Goal: Information Seeking & Learning: Learn about a topic

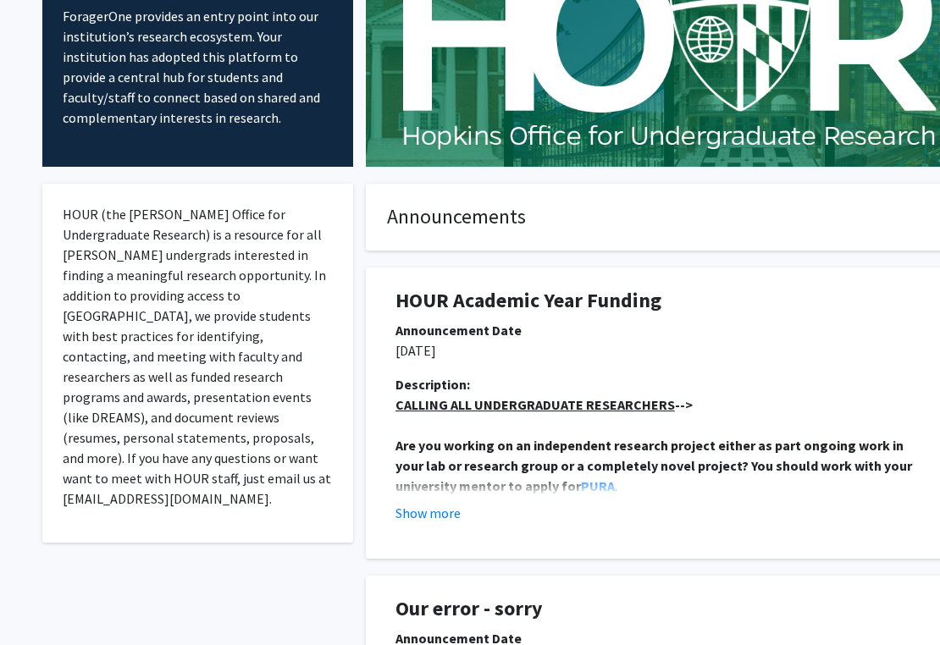
scroll to position [317, 0]
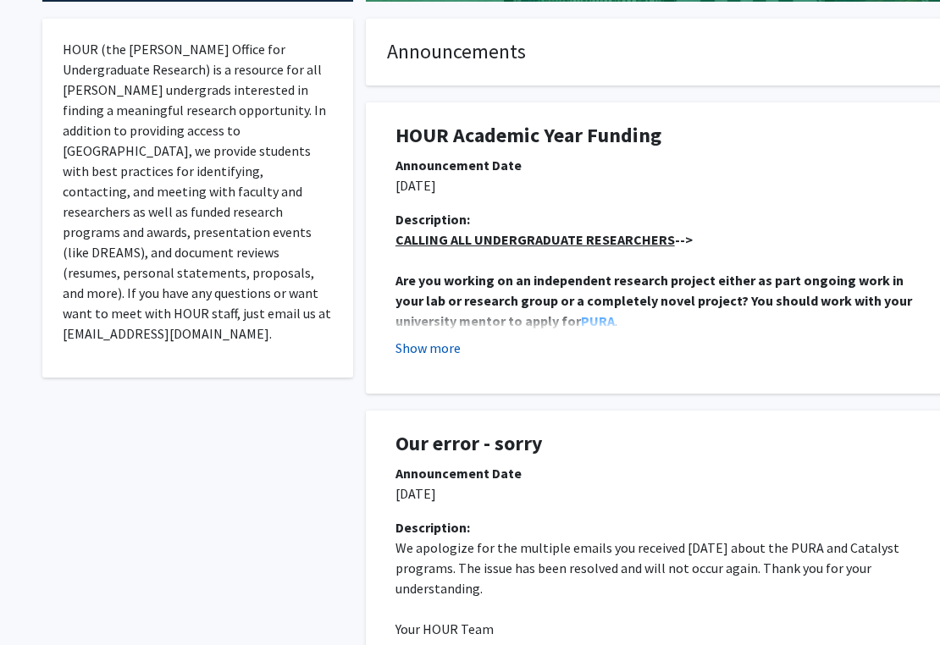
click at [432, 347] on button "Show more" at bounding box center [428, 348] width 65 height 20
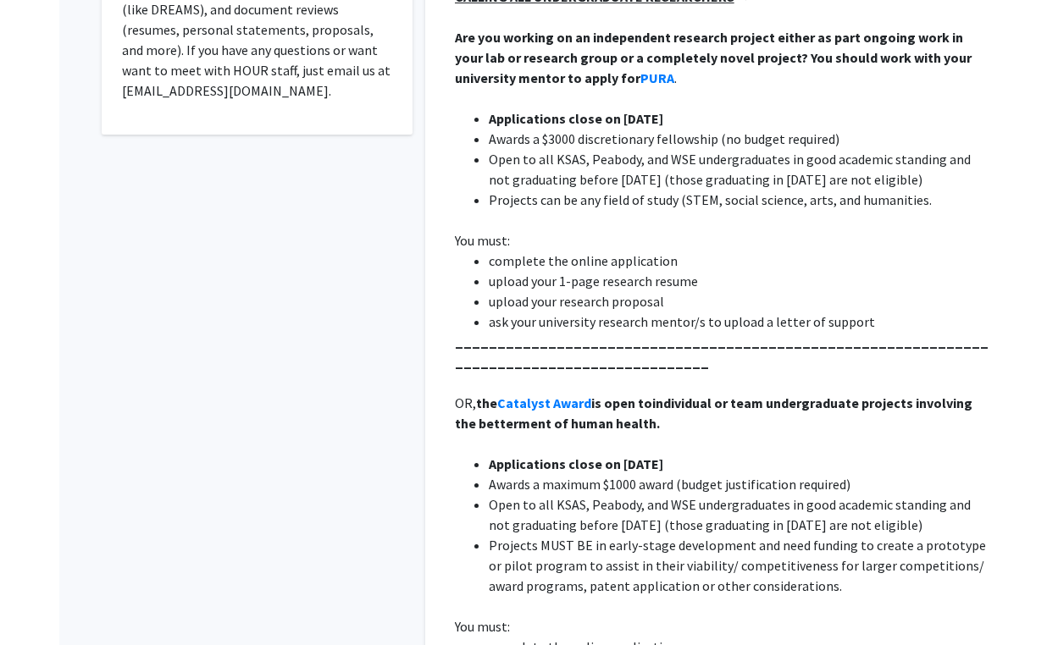
scroll to position [0, 0]
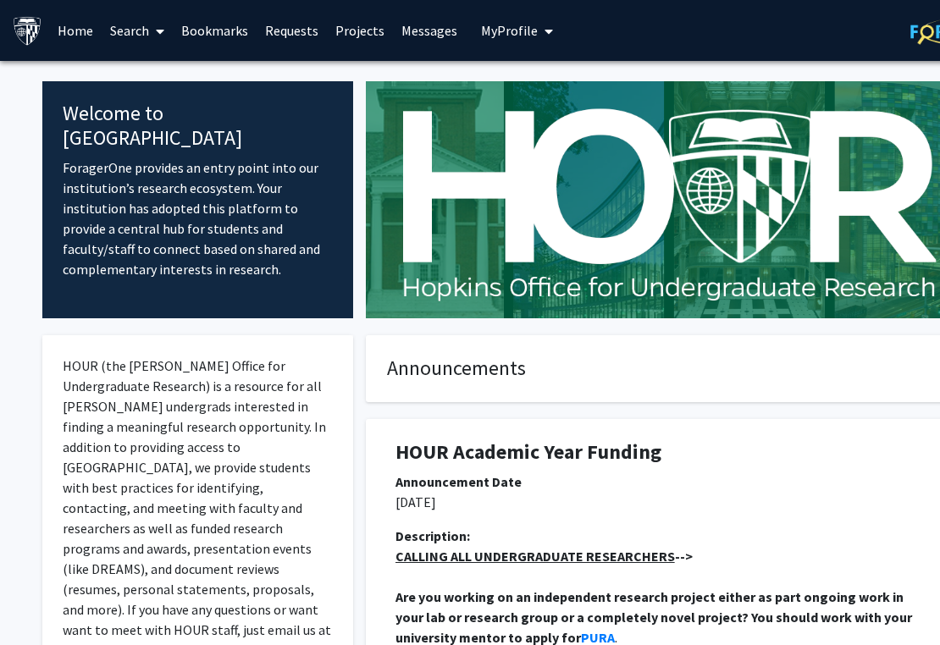
click at [359, 28] on link "Projects" at bounding box center [360, 30] width 66 height 59
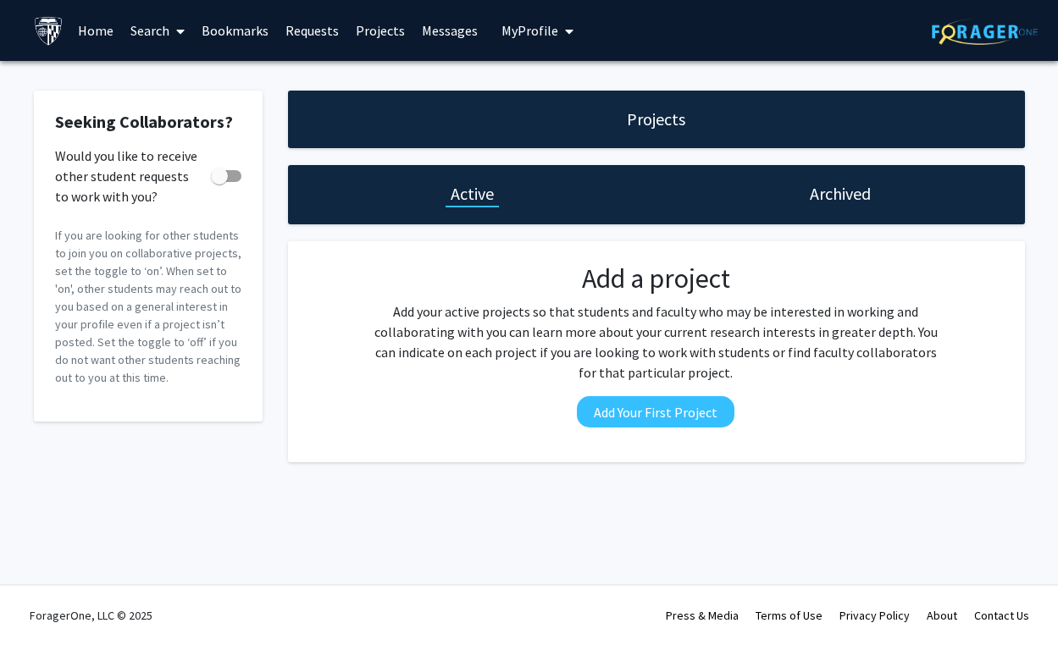
click at [158, 25] on link "Search" at bounding box center [157, 30] width 71 height 59
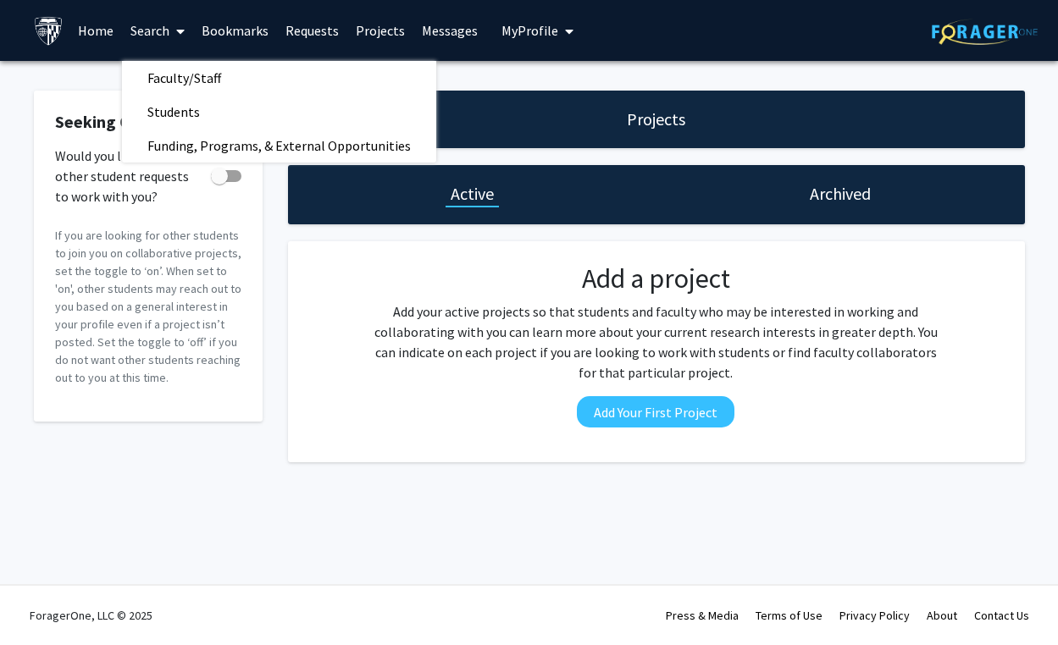
click at [218, 180] on span at bounding box center [219, 176] width 17 height 17
click at [219, 182] on input "Would you like to receive other student requests to work with you?" at bounding box center [219, 182] width 1 height 1
checkbox input "true"
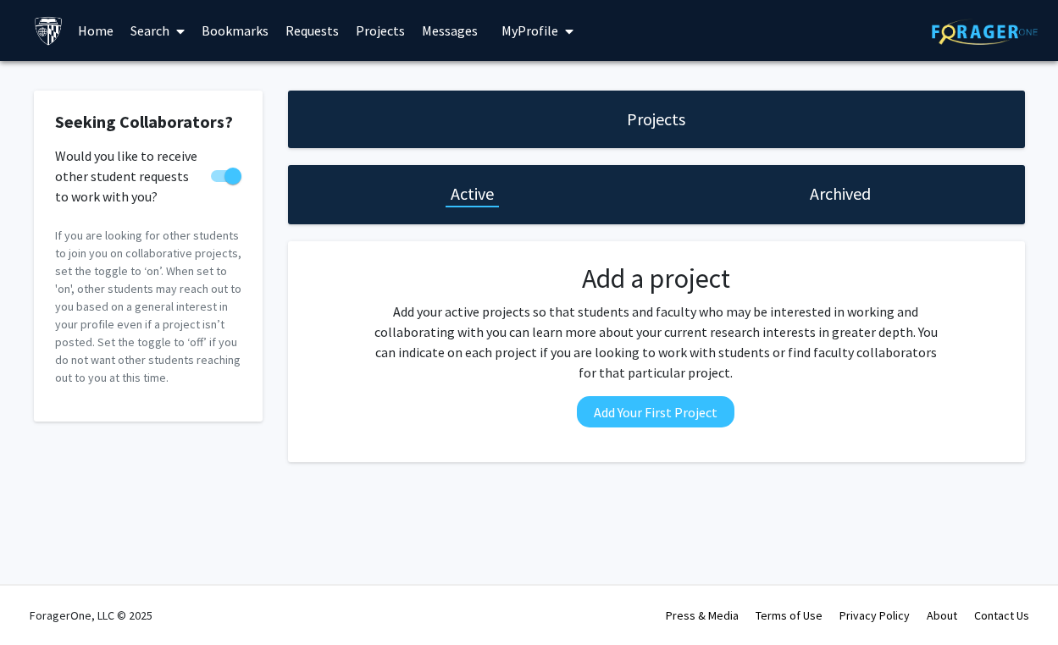
click at [160, 30] on link "Search" at bounding box center [157, 30] width 71 height 59
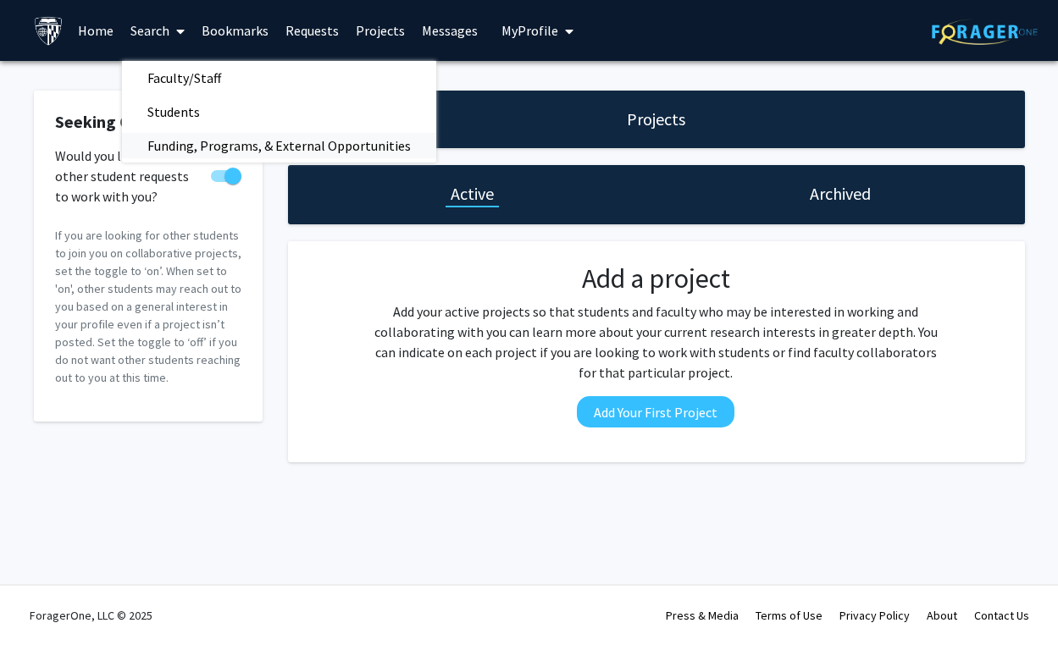
click at [185, 149] on span "Funding, Programs, & External Opportunities" at bounding box center [279, 146] width 314 height 34
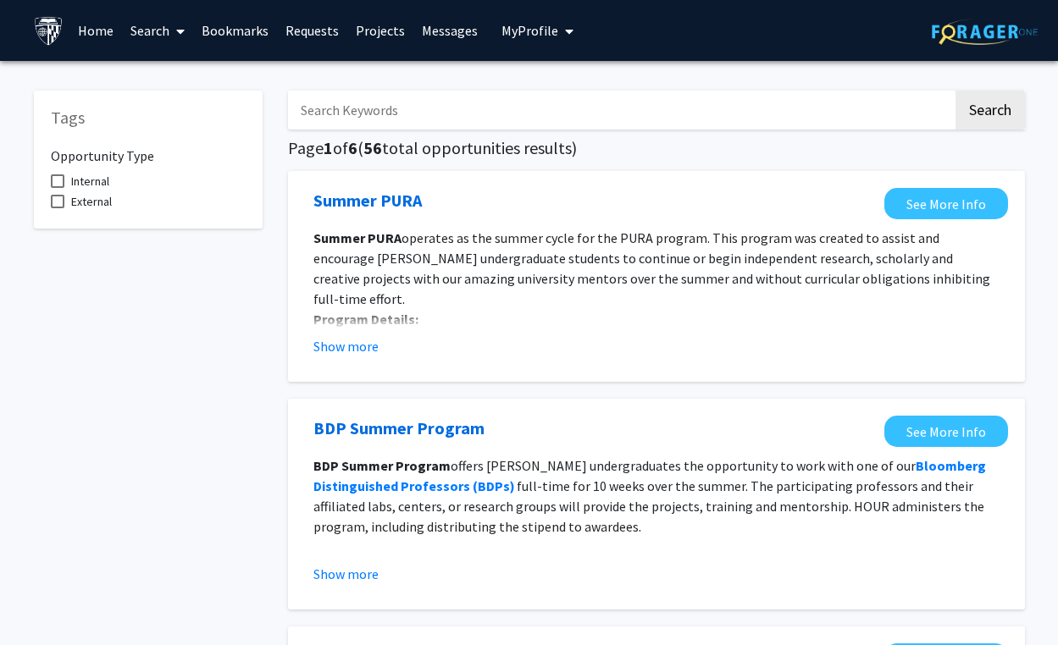
click at [346, 122] on input "Search Keywords" at bounding box center [620, 110] width 665 height 39
click at [939, 91] on button "Search" at bounding box center [989, 110] width 69 height 39
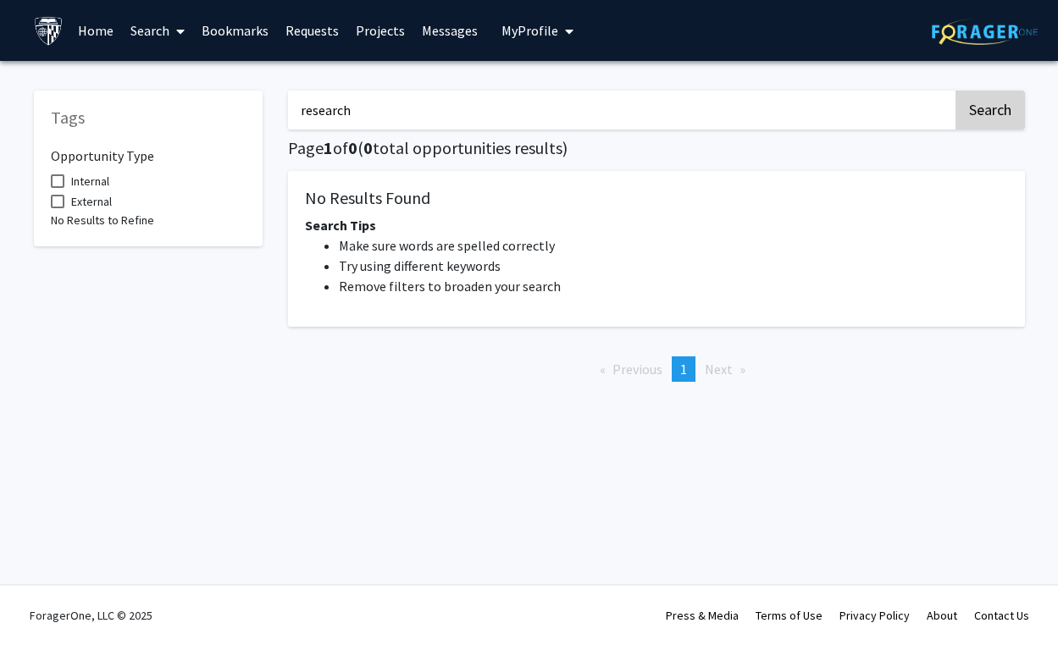
type input "research"
click at [939, 111] on button "Search" at bounding box center [989, 110] width 69 height 39
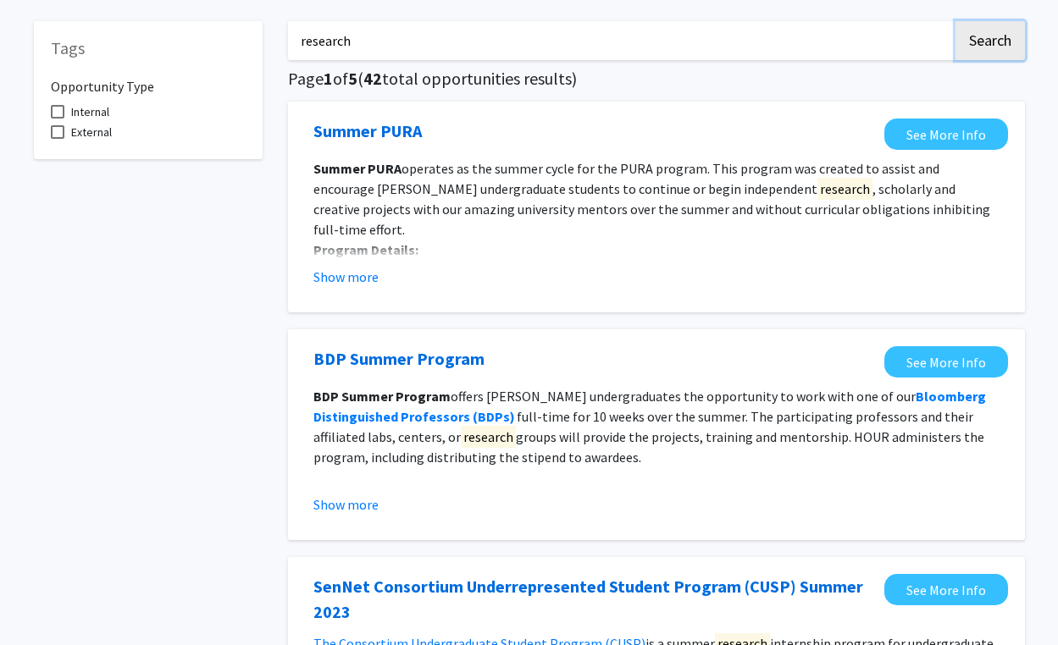
scroll to position [70, 0]
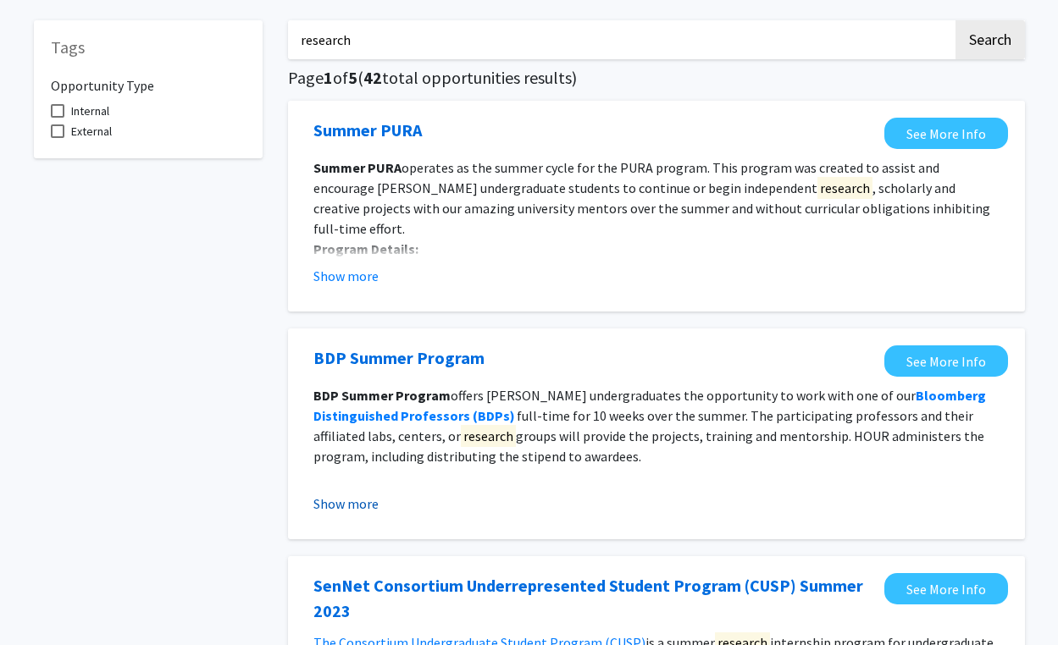
click at [367, 506] on button "Show more" at bounding box center [345, 504] width 65 height 20
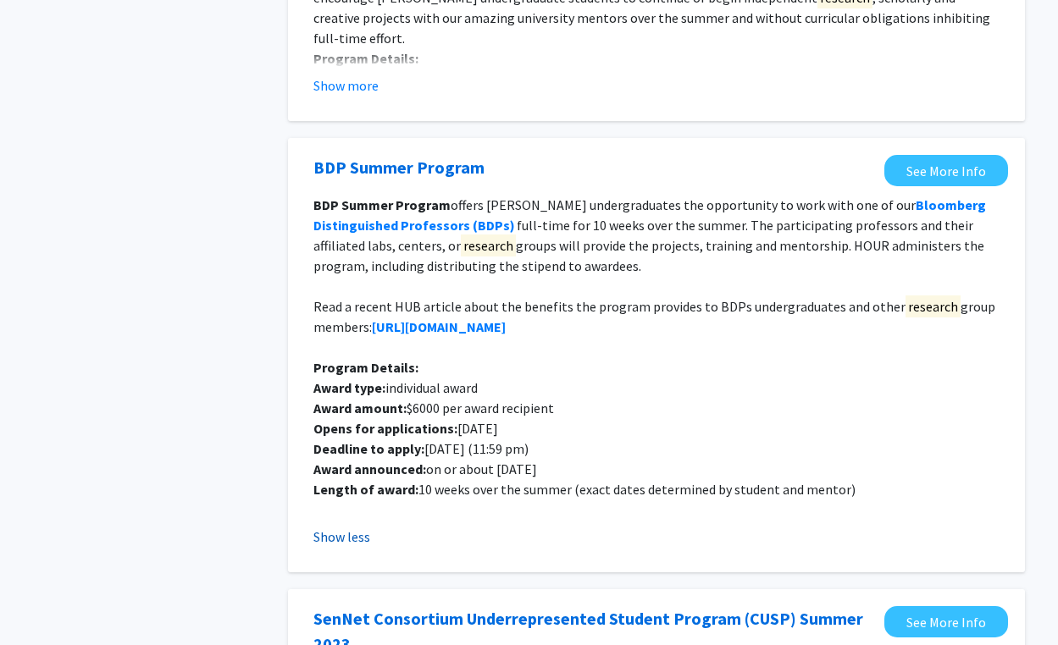
scroll to position [260, 0]
click at [330, 545] on button "Show less" at bounding box center [341, 538] width 57 height 20
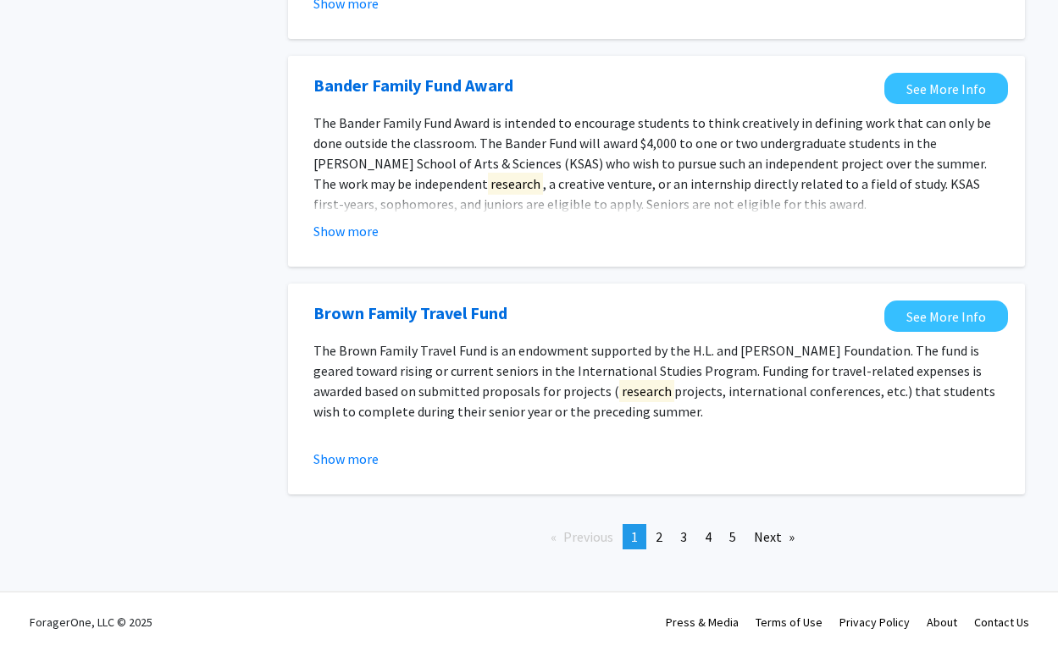
scroll to position [1964, 0]
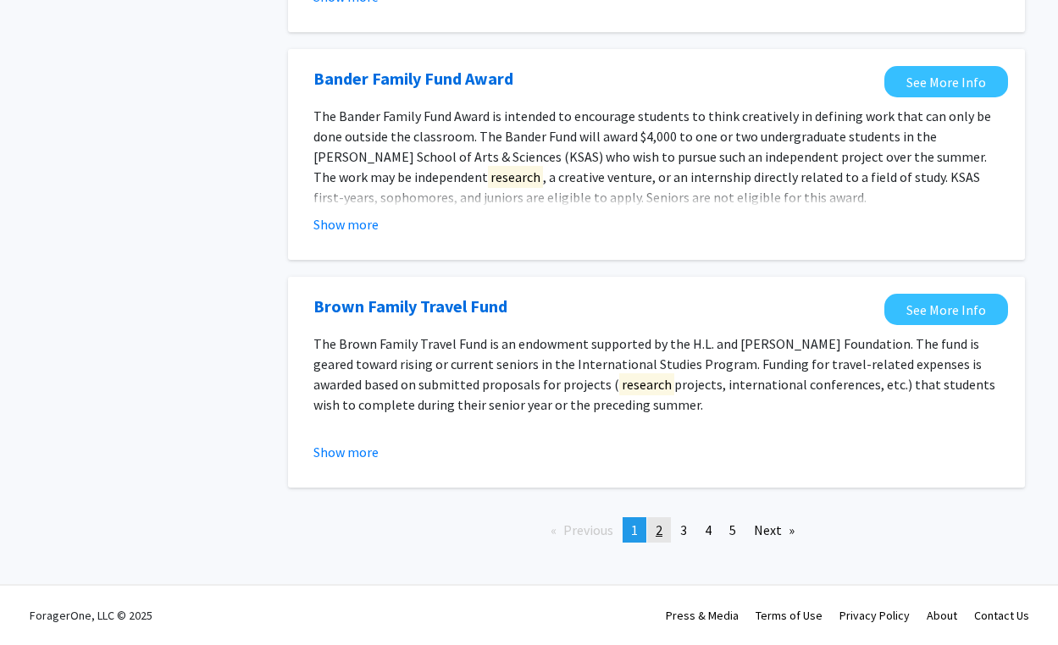
click at [652, 528] on link "page 2" at bounding box center [659, 529] width 24 height 25
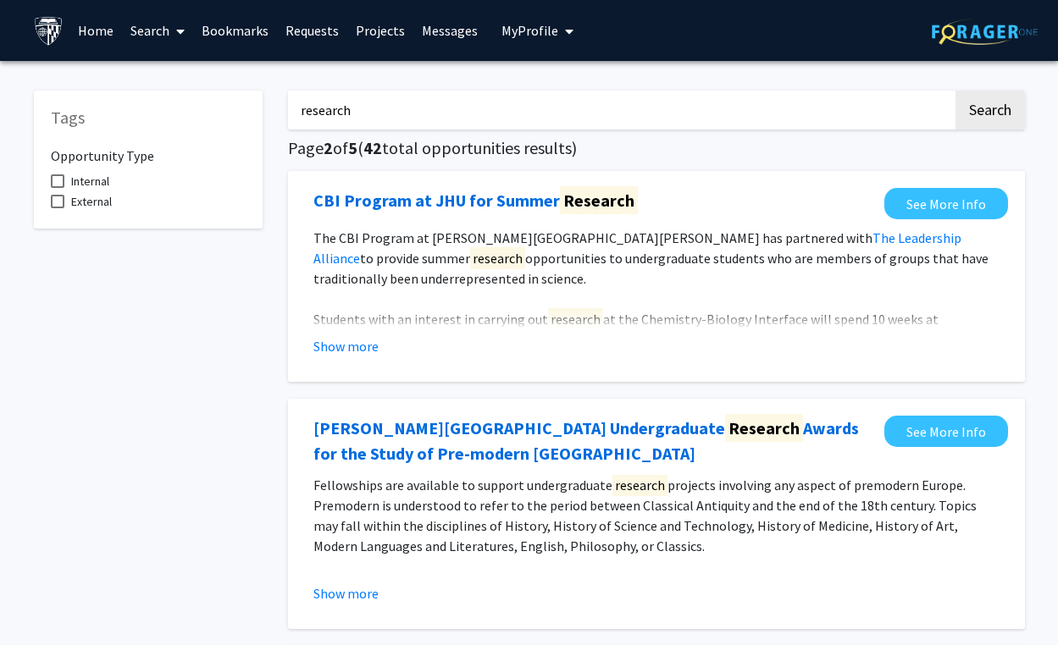
click at [174, 30] on span at bounding box center [176, 31] width 15 height 59
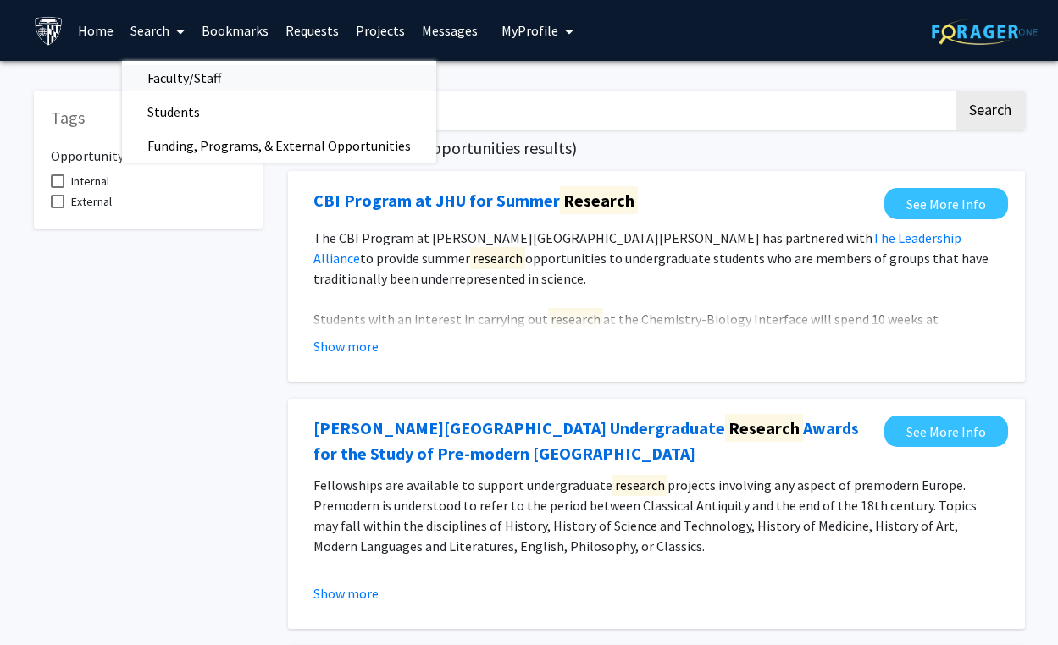
click at [195, 78] on span "Faculty/Staff" at bounding box center [184, 78] width 125 height 34
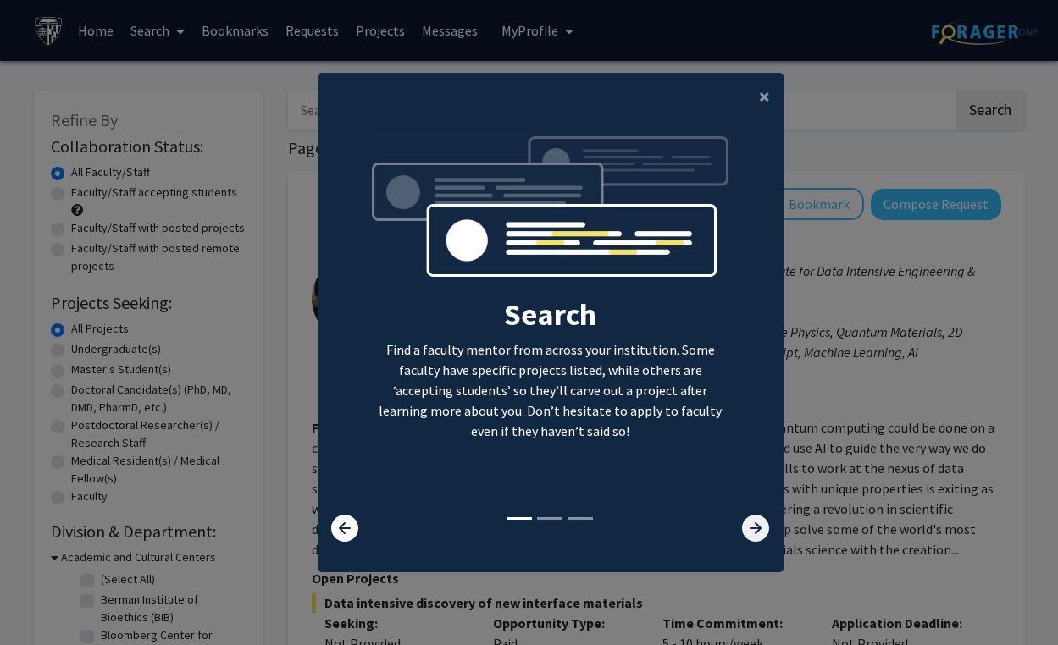
click at [752, 530] on icon at bounding box center [755, 528] width 27 height 27
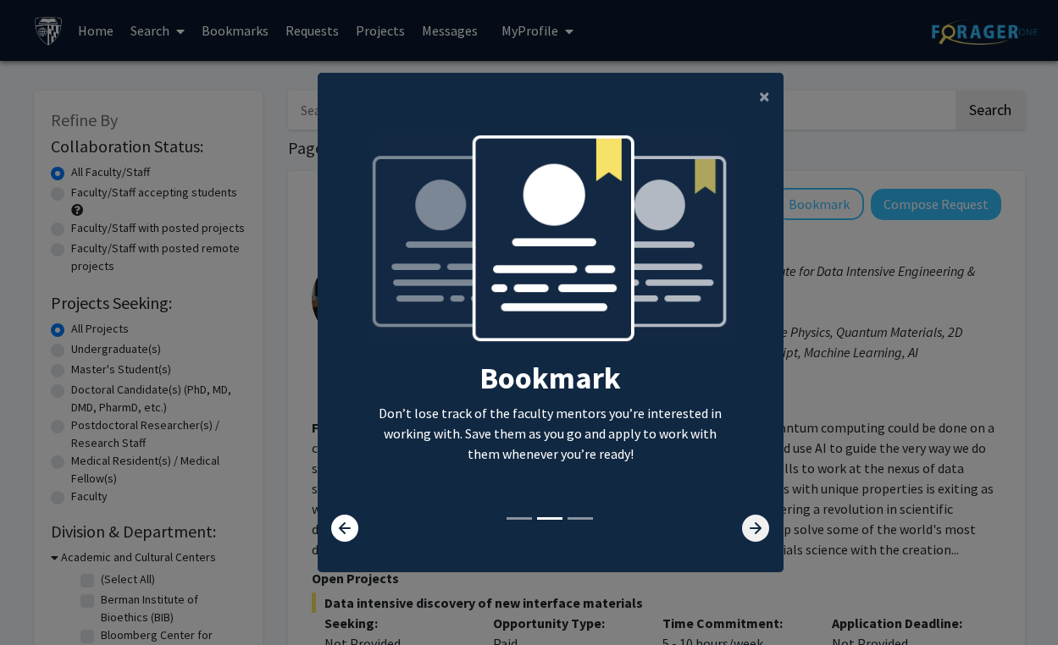
click at [752, 530] on icon at bounding box center [755, 528] width 27 height 27
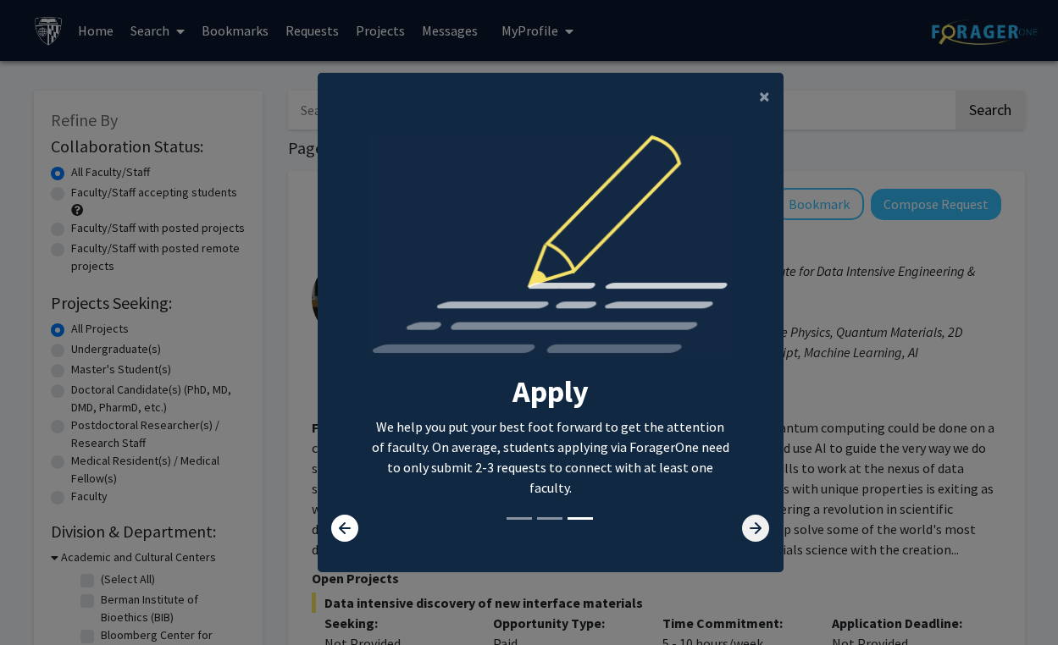
click at [752, 530] on icon at bounding box center [755, 528] width 27 height 27
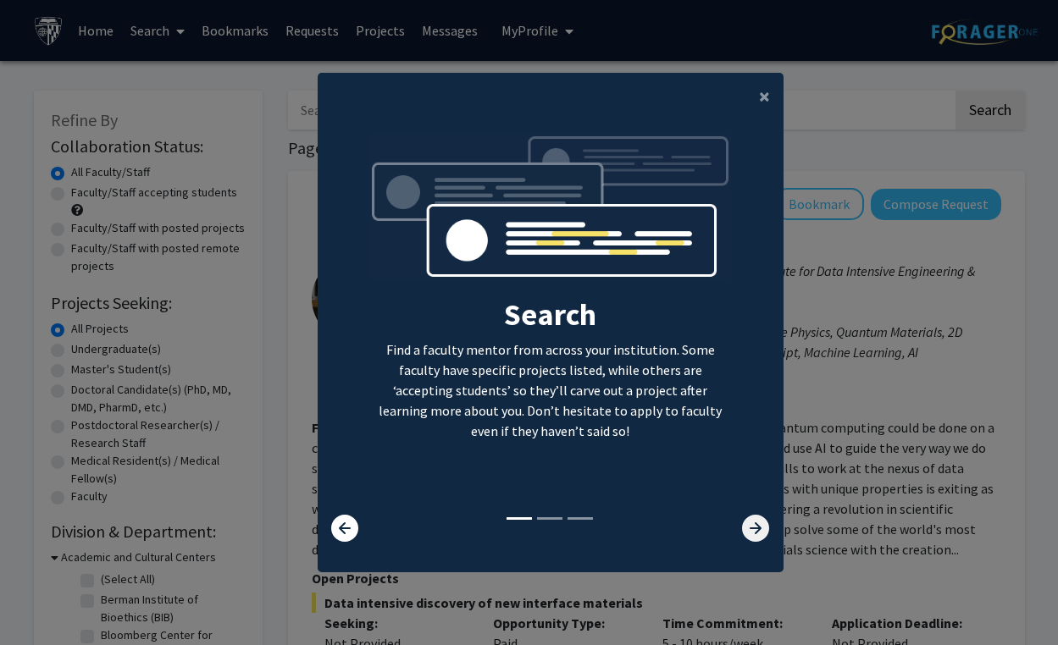
click at [755, 520] on icon at bounding box center [755, 528] width 27 height 27
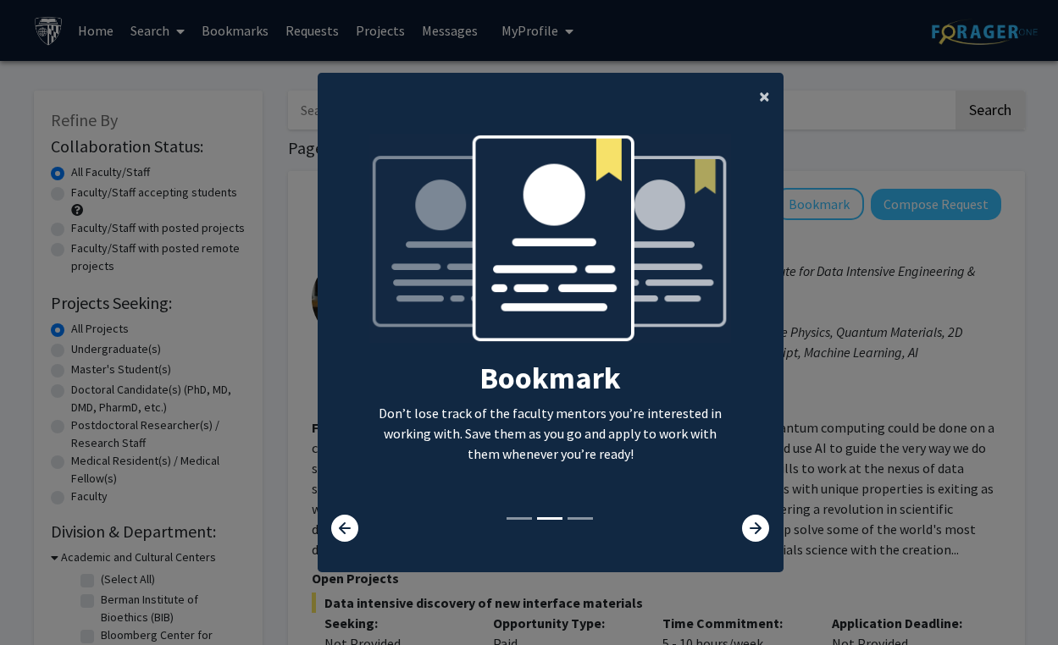
click at [761, 95] on span "×" at bounding box center [764, 96] width 11 height 26
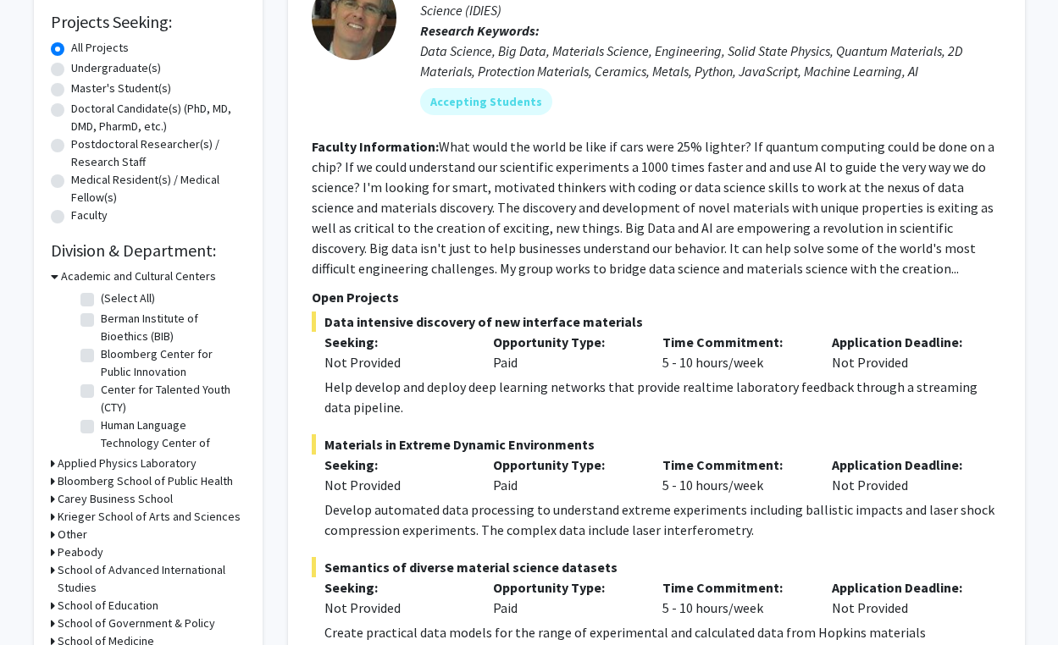
scroll to position [369, 0]
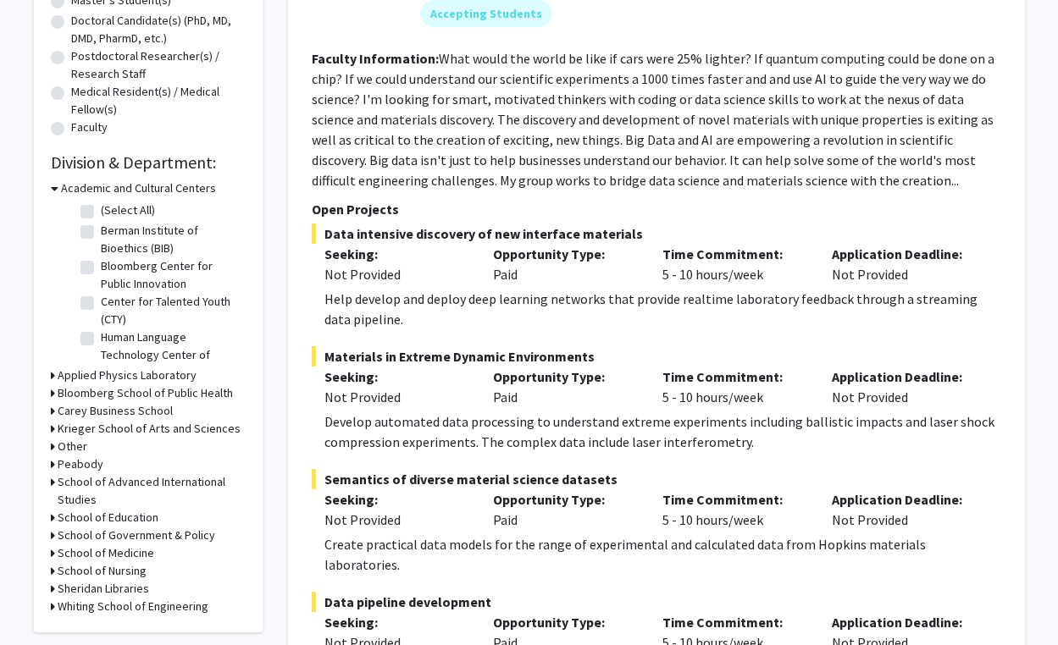
click at [132, 187] on h3 "Academic and Cultural Centers" at bounding box center [138, 189] width 155 height 18
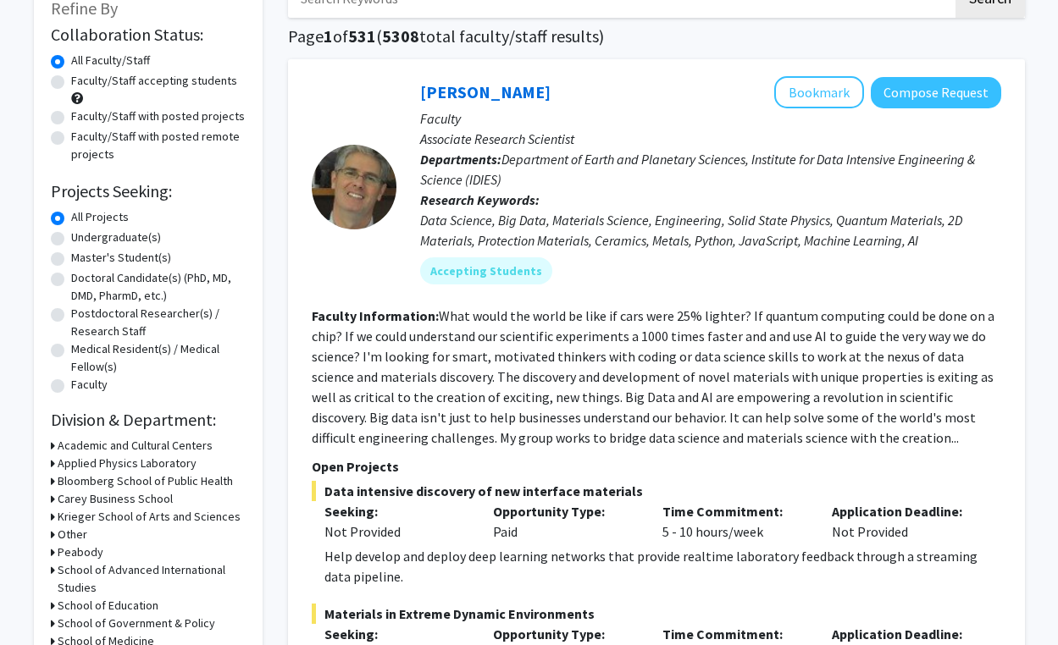
scroll to position [0, 0]
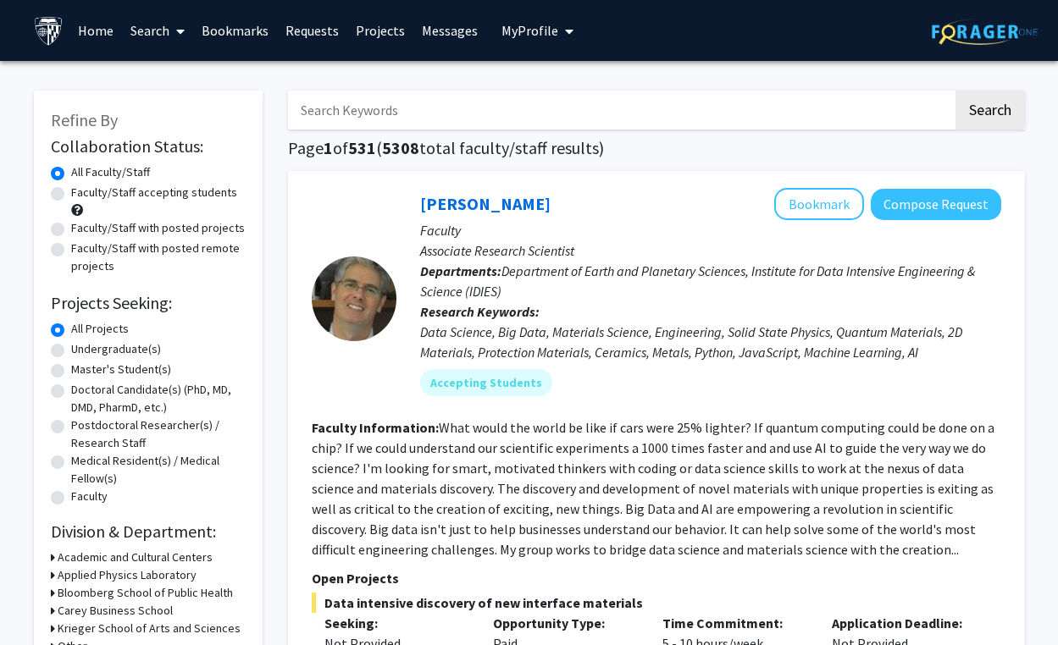
click at [393, 111] on input "Search Keywords" at bounding box center [620, 110] width 665 height 39
type input "accepting students"
click at [939, 91] on button "Search" at bounding box center [989, 110] width 69 height 39
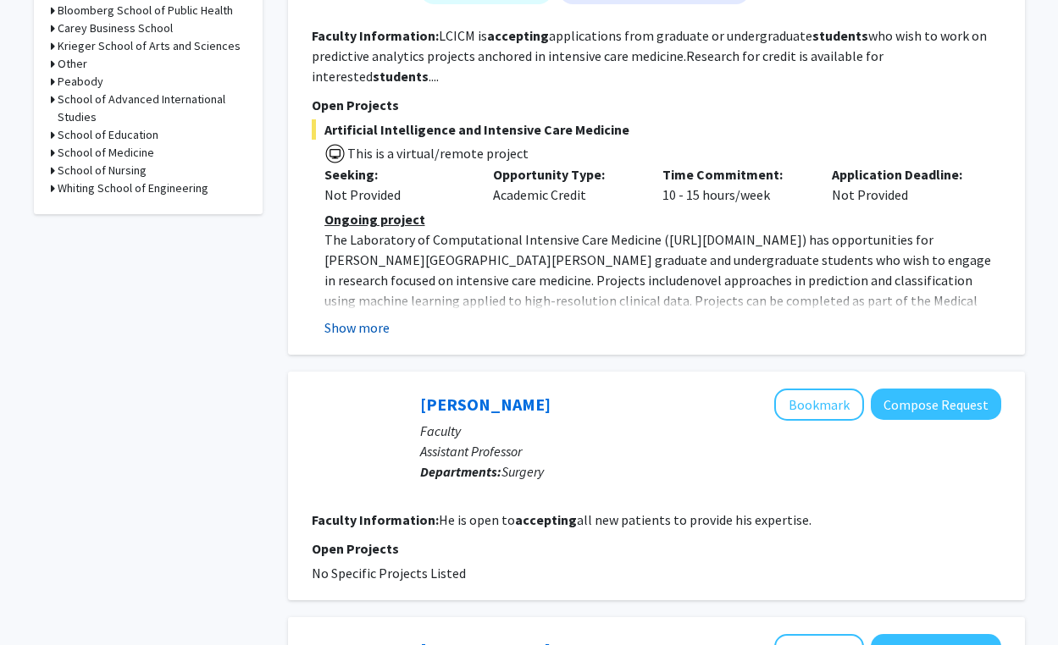
scroll to position [589, 0]
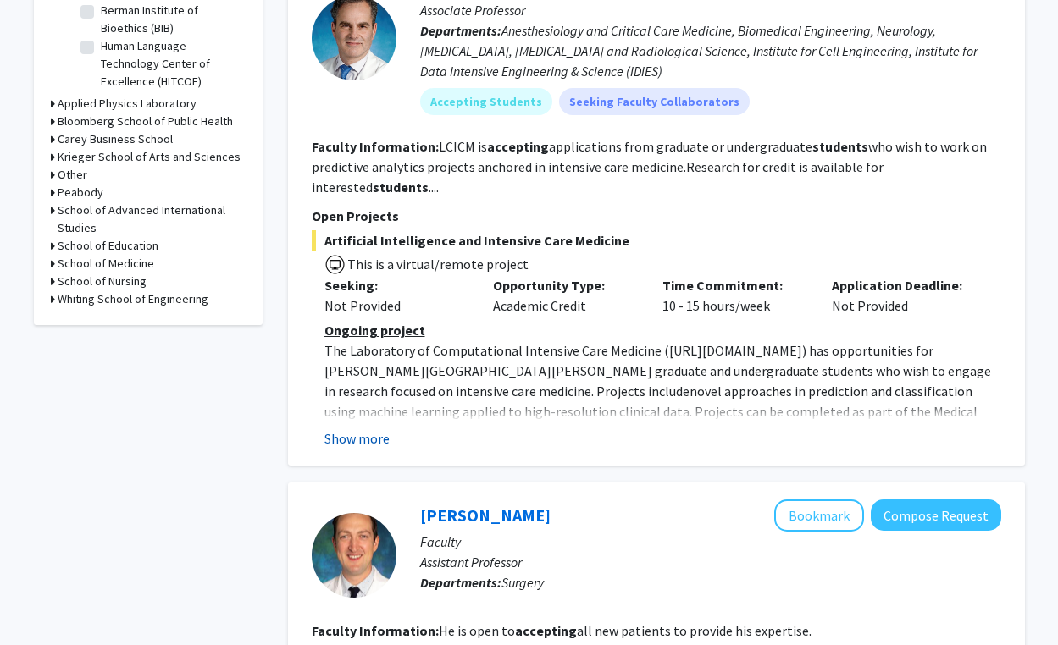
click at [363, 429] on button "Show more" at bounding box center [356, 439] width 65 height 20
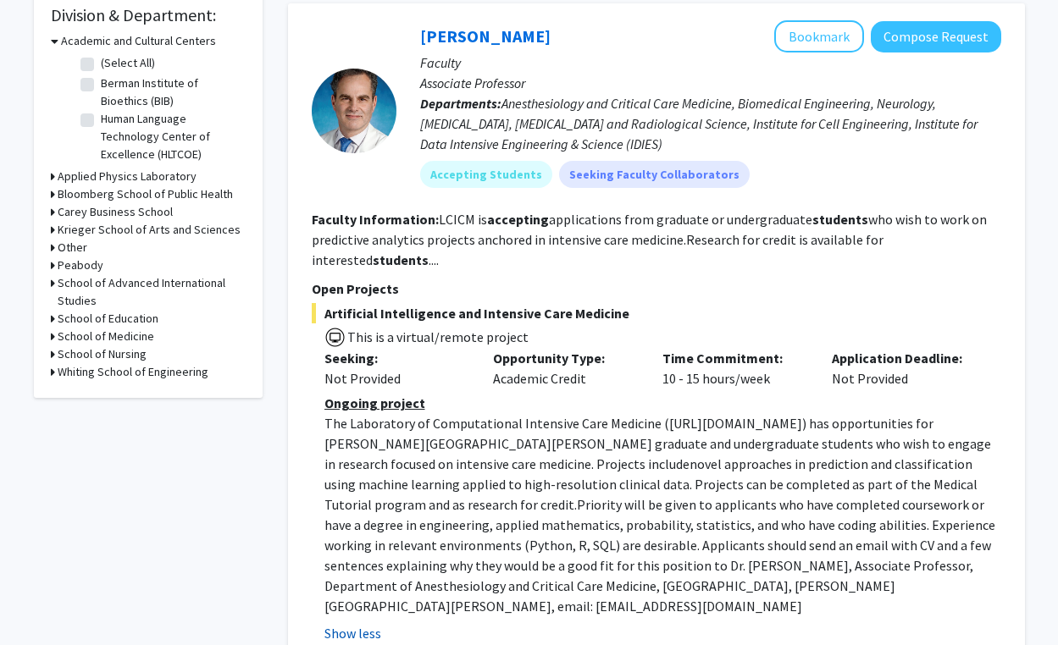
scroll to position [532, 0]
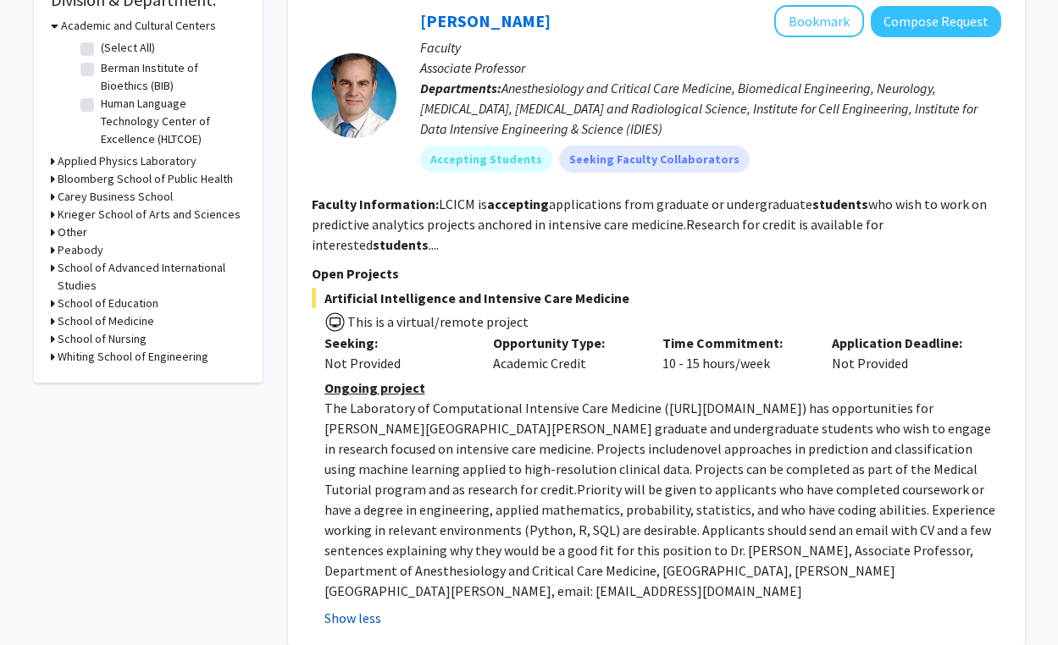
click at [368, 608] on button "Show less" at bounding box center [352, 618] width 57 height 20
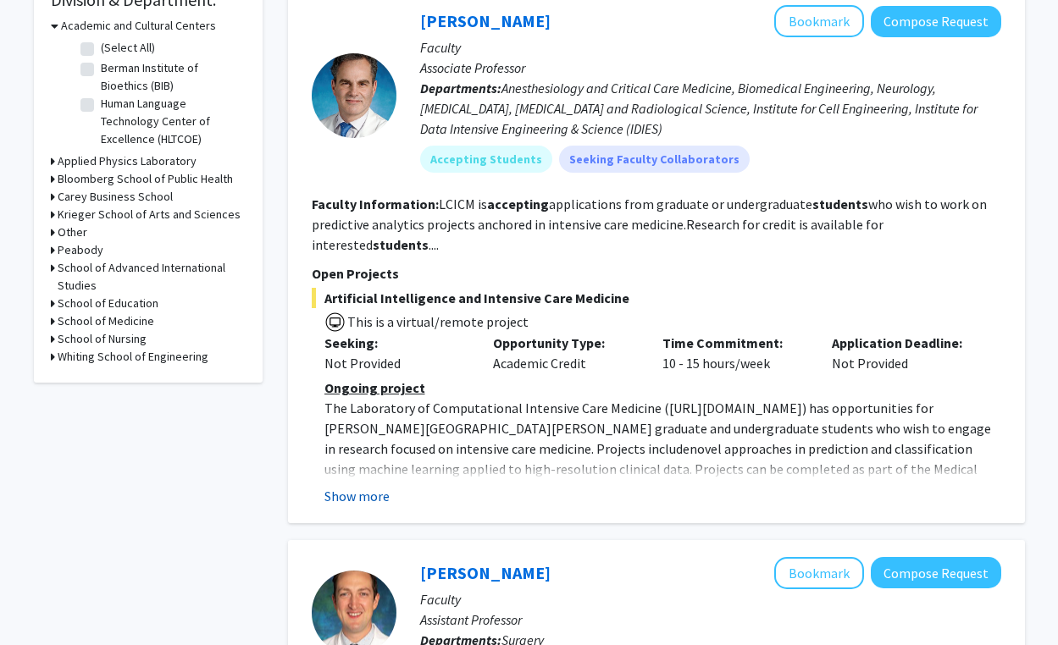
click at [357, 486] on button "Show more" at bounding box center [356, 496] width 65 height 20
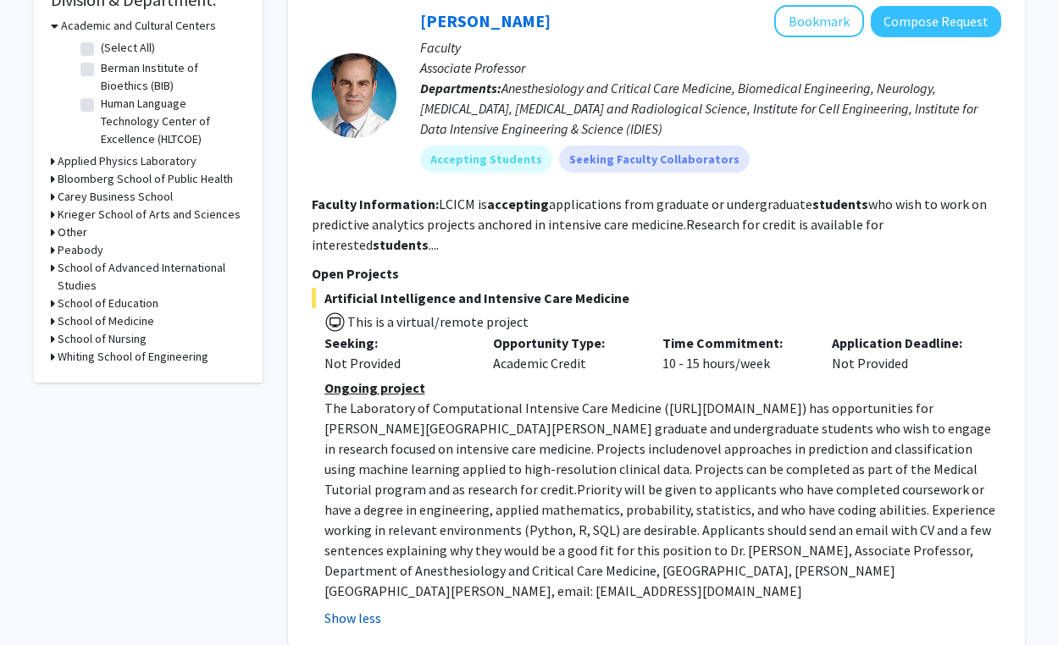
click at [372, 608] on button "Show less" at bounding box center [352, 618] width 57 height 20
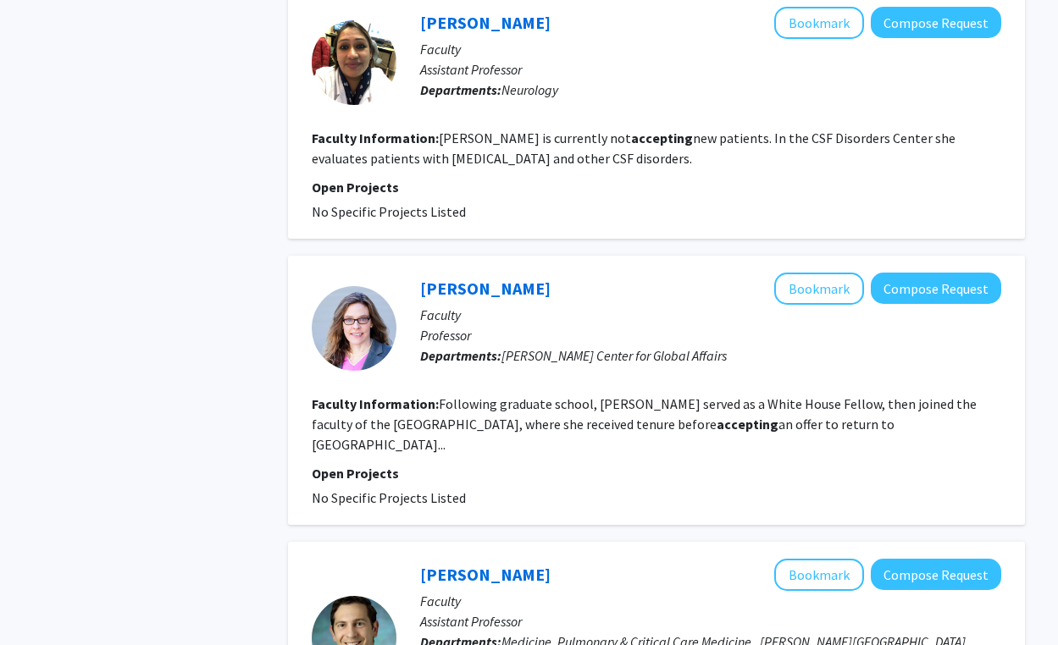
scroll to position [1625, 0]
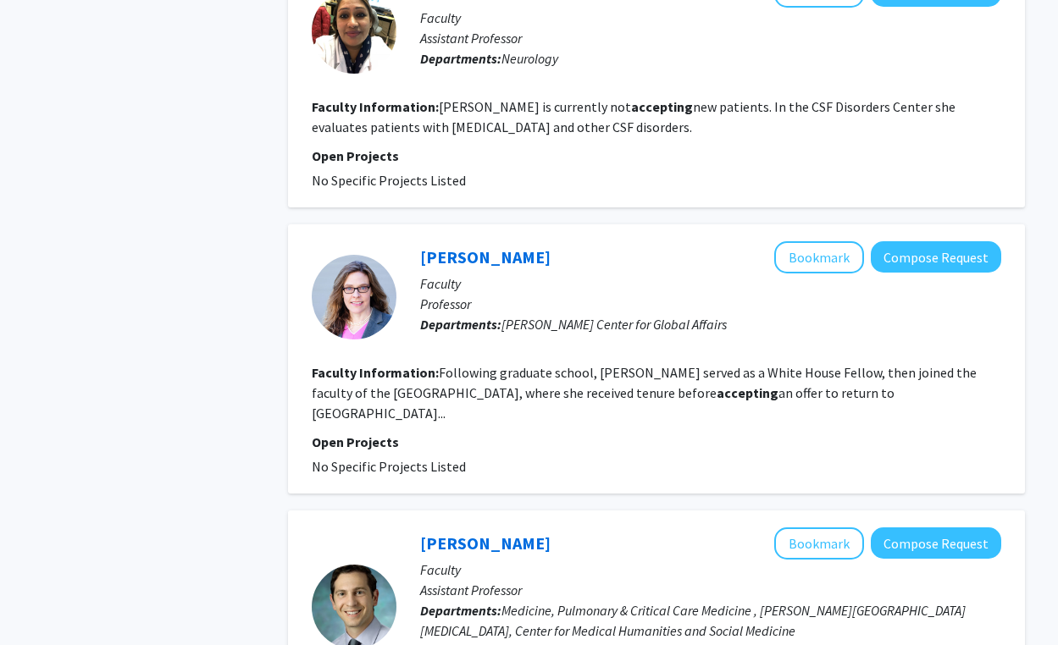
click at [385, 458] on span "No Specific Projects Listed" at bounding box center [389, 466] width 154 height 17
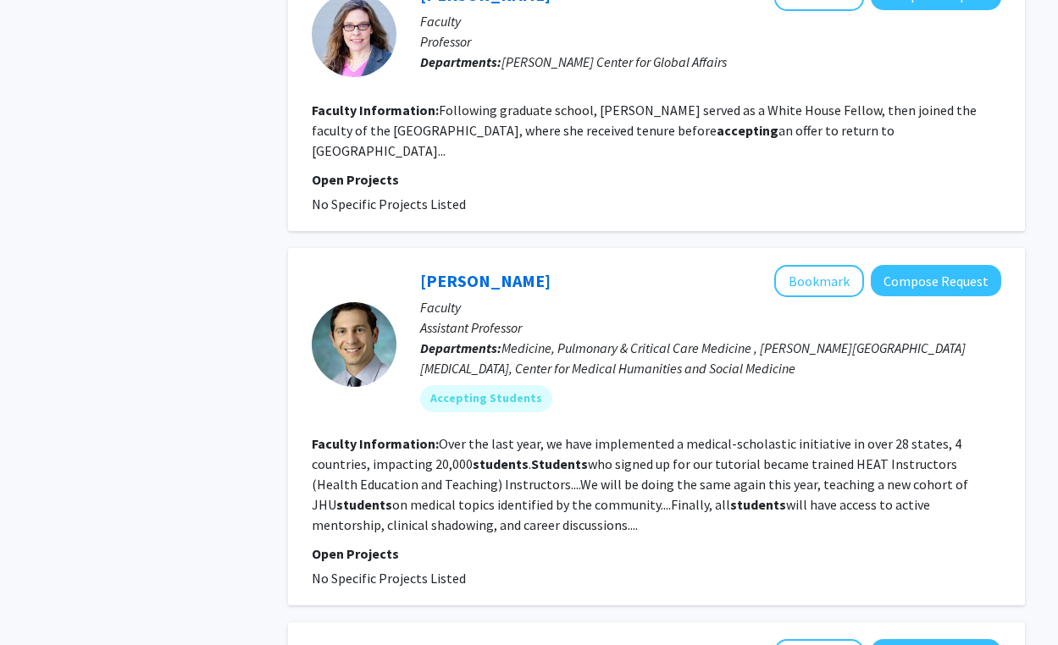
scroll to position [2081, 0]
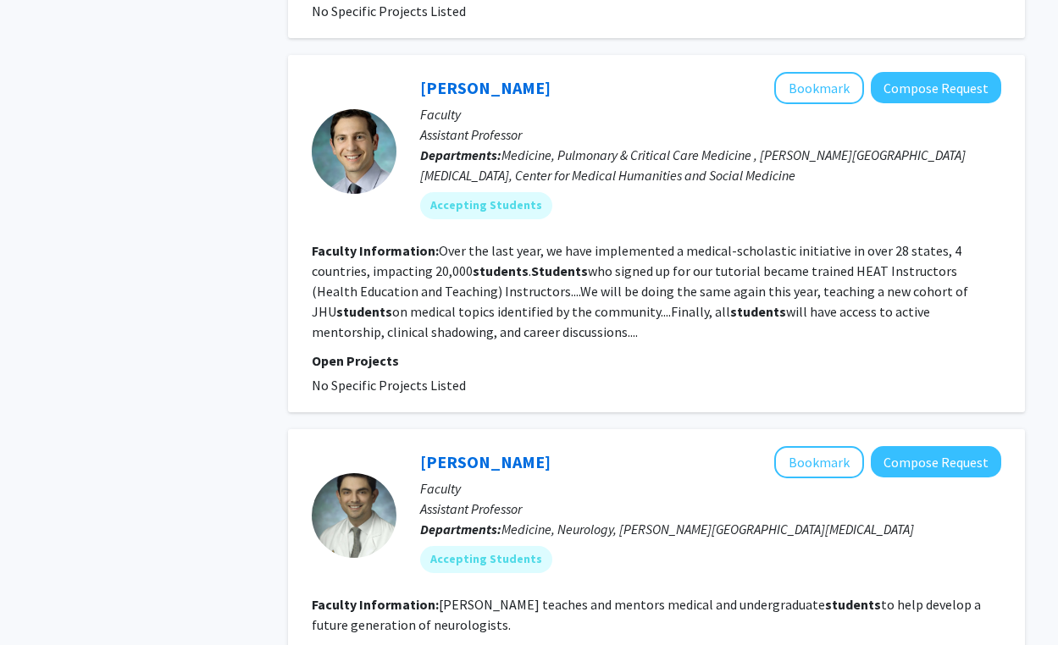
click at [364, 351] on p "Open Projects" at bounding box center [656, 361] width 689 height 20
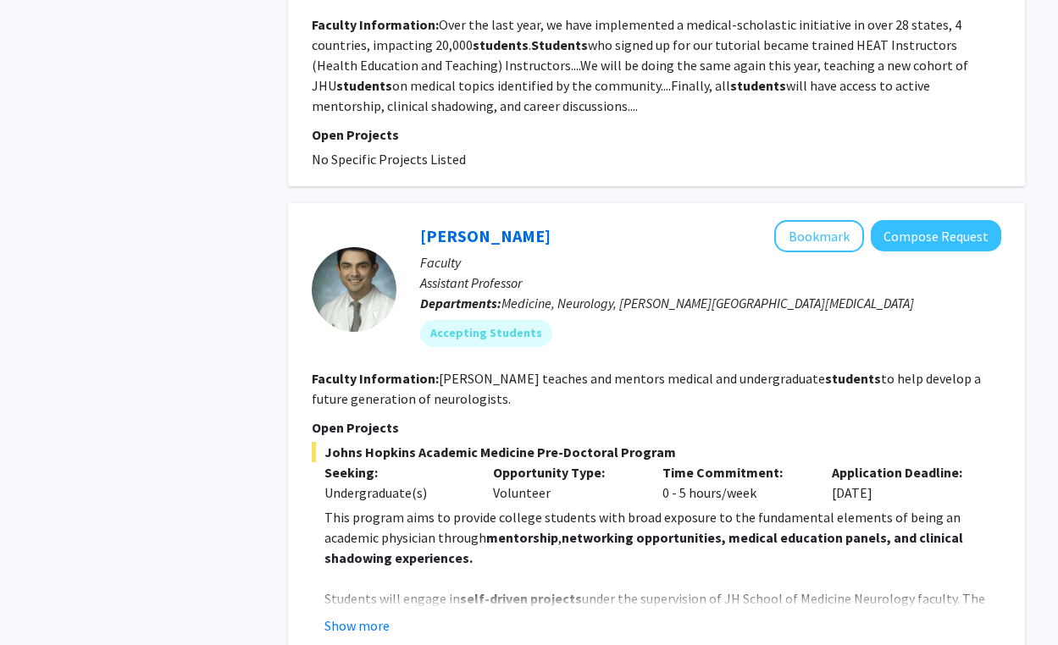
scroll to position [2306, 0]
click at [357, 617] on button "Show more" at bounding box center [356, 627] width 65 height 20
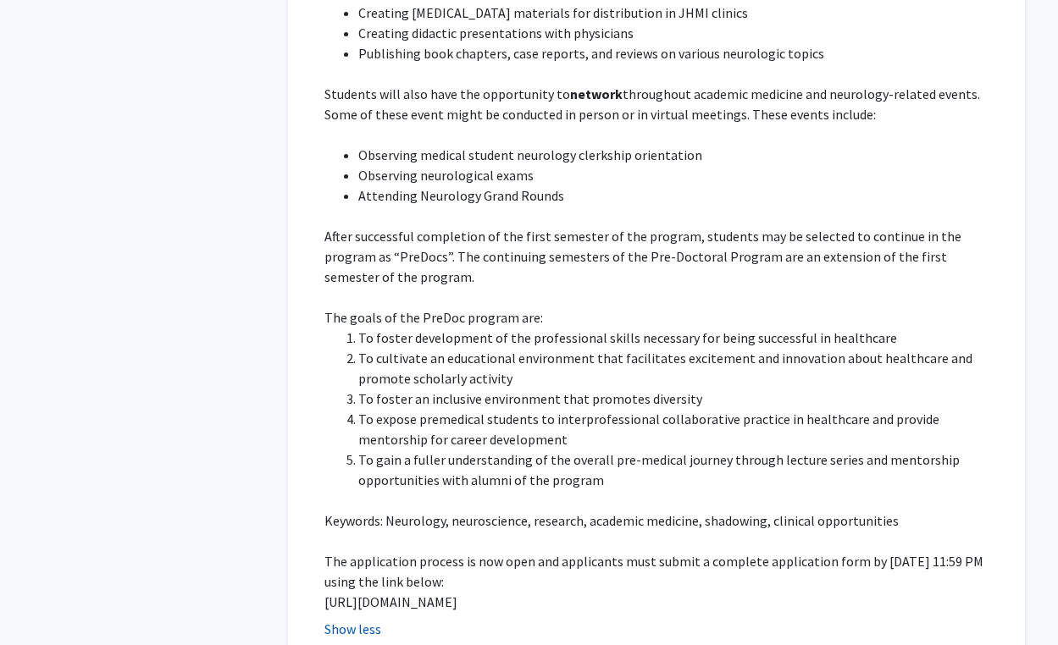
scroll to position [3019, 0]
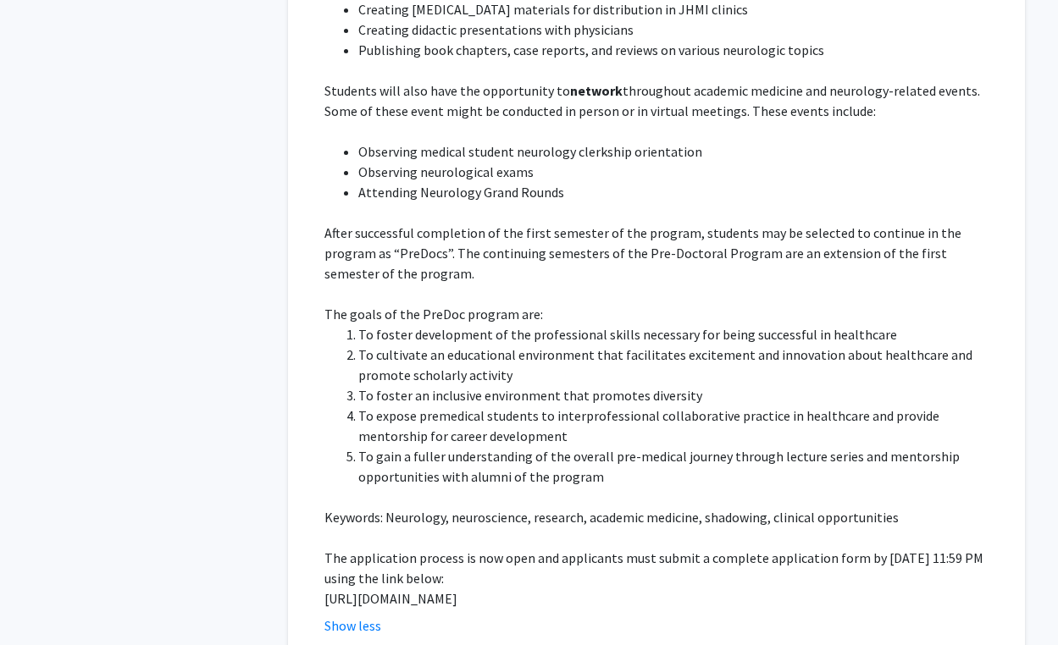
drag, startPoint x: 324, startPoint y: 534, endPoint x: 392, endPoint y: 559, distance: 73.2
click at [392, 589] on p "[URL][DOMAIN_NAME]" at bounding box center [662, 599] width 677 height 20
copy p "[URL][DOMAIN_NAME]"
click at [337, 324] on ol "To [PERSON_NAME] development of the professional skills necessary for being suc…" at bounding box center [662, 405] width 677 height 163
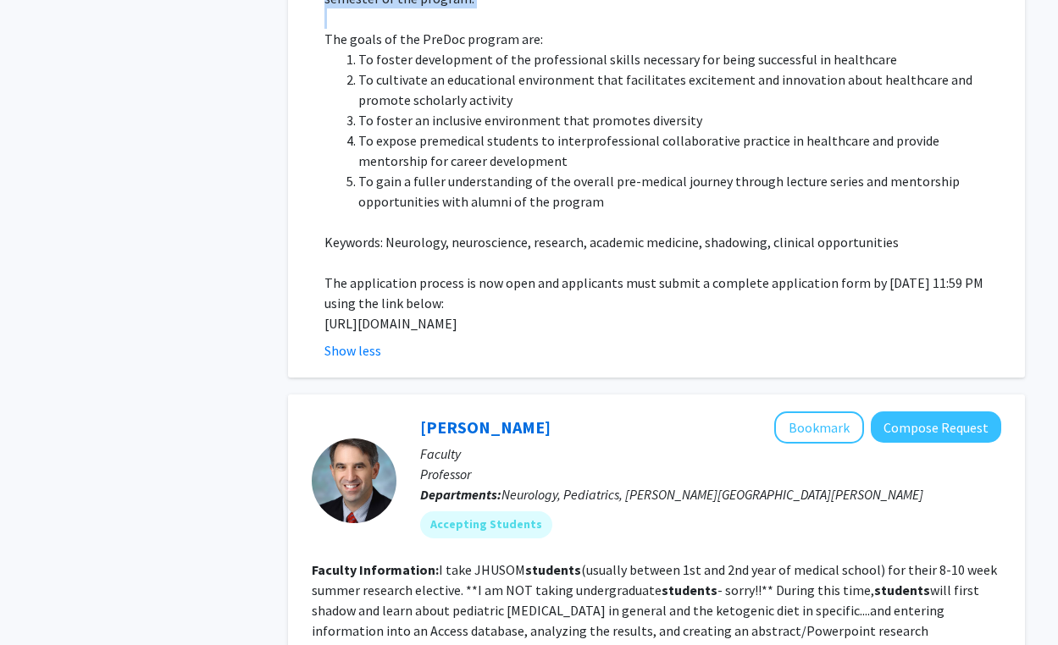
scroll to position [3208, 0]
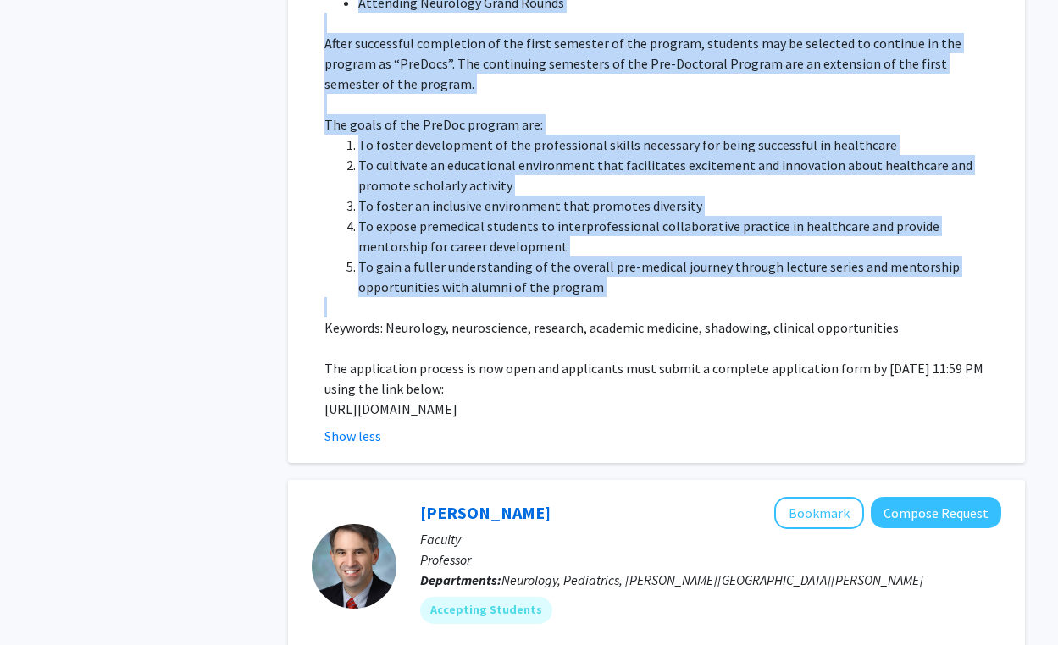
drag, startPoint x: 324, startPoint y: 174, endPoint x: 646, endPoint y: 248, distance: 330.2
click at [646, 248] on div "This program aims to provide college students with broad exposure to the fundam…" at bounding box center [662, 12] width 677 height 813
copy div "Lore ipsumdo sita co adipisc elitsed doeiusmo temp incid utlabore et dol magnaa…"
